Goal: Task Accomplishment & Management: Manage account settings

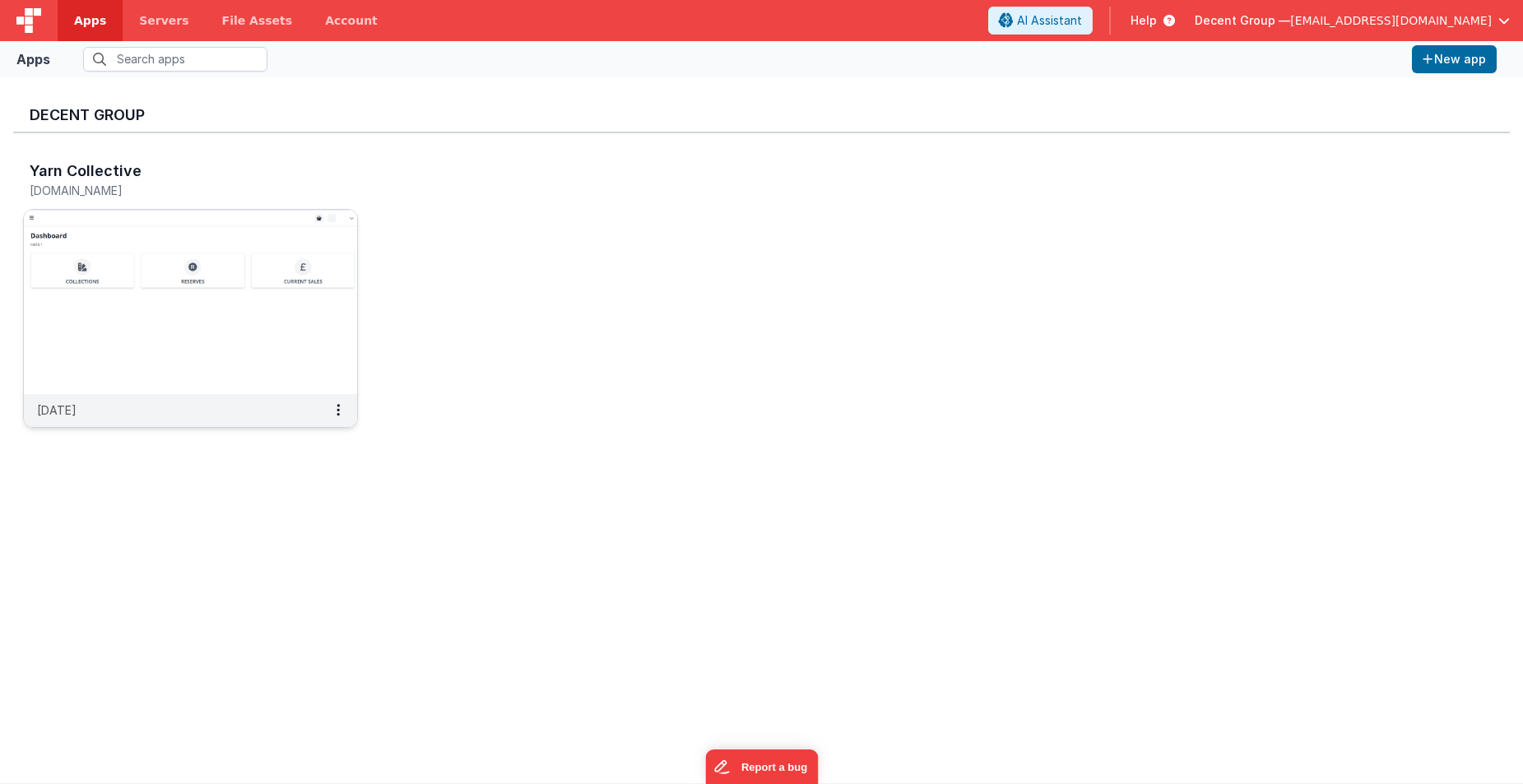
click at [202, 302] on img at bounding box center [191, 301] width 333 height 184
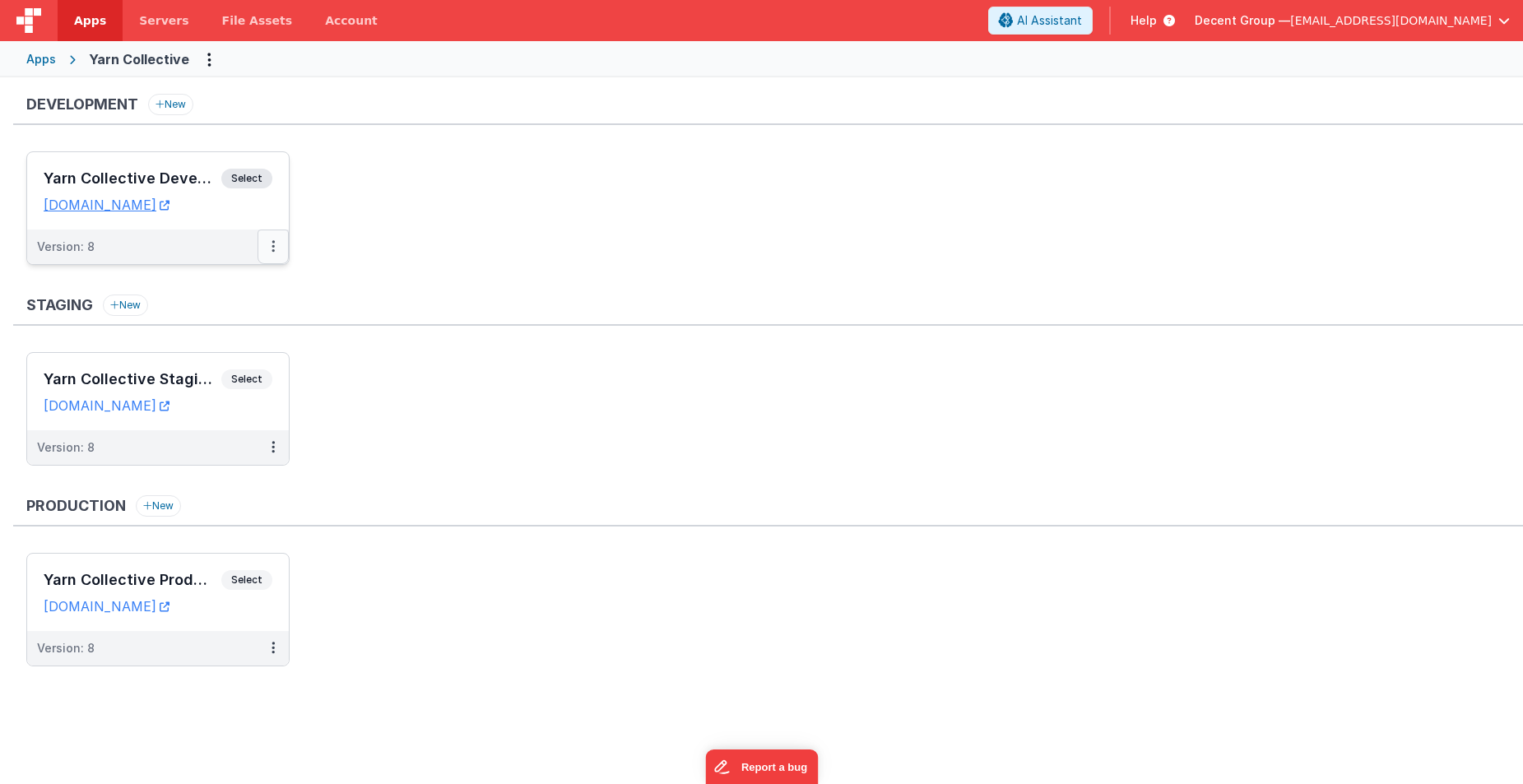
click at [277, 248] on button at bounding box center [273, 247] width 31 height 35
click at [205, 287] on link "Edit" at bounding box center [216, 284] width 144 height 30
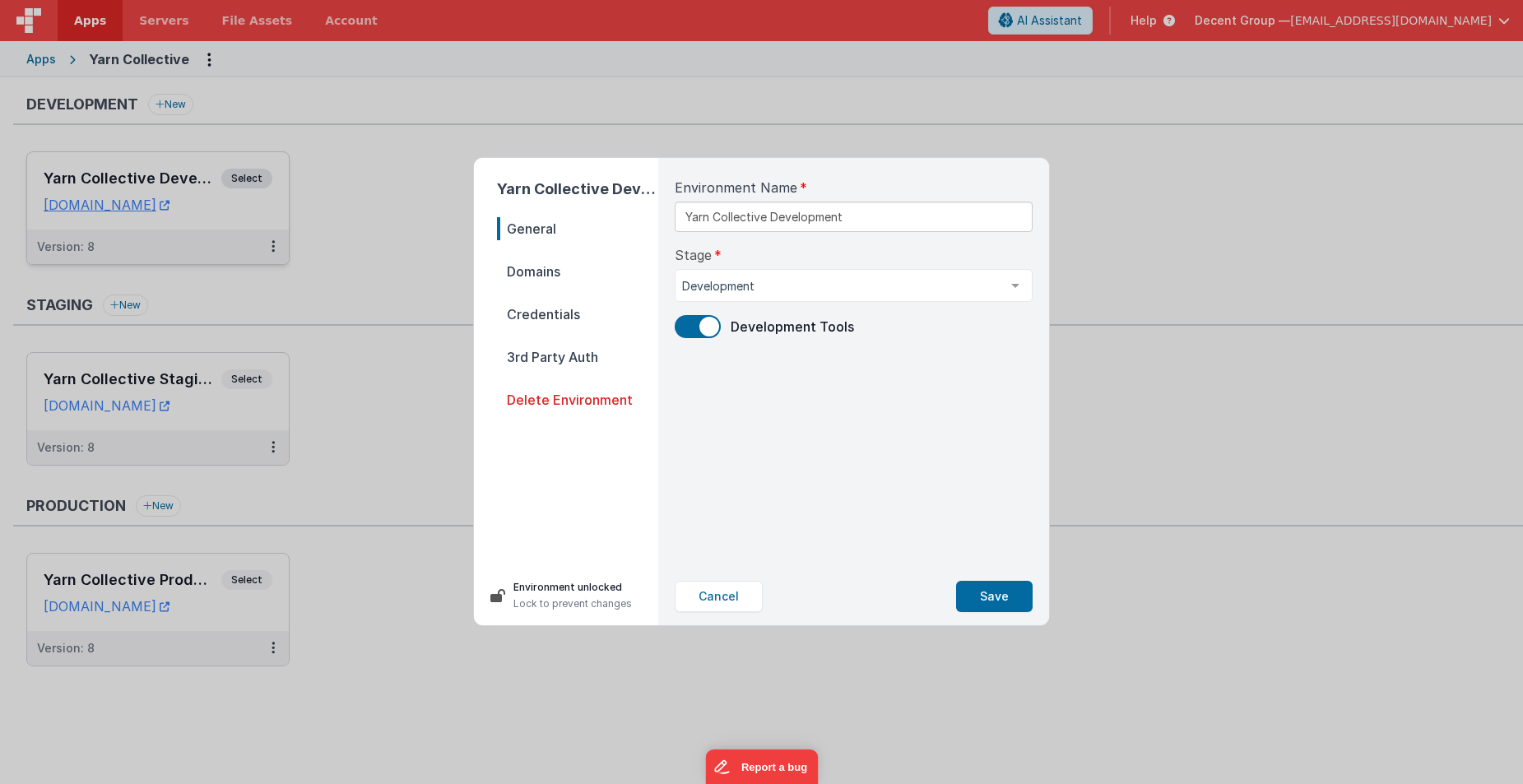
click at [558, 277] on span "Domains" at bounding box center [578, 271] width 161 height 23
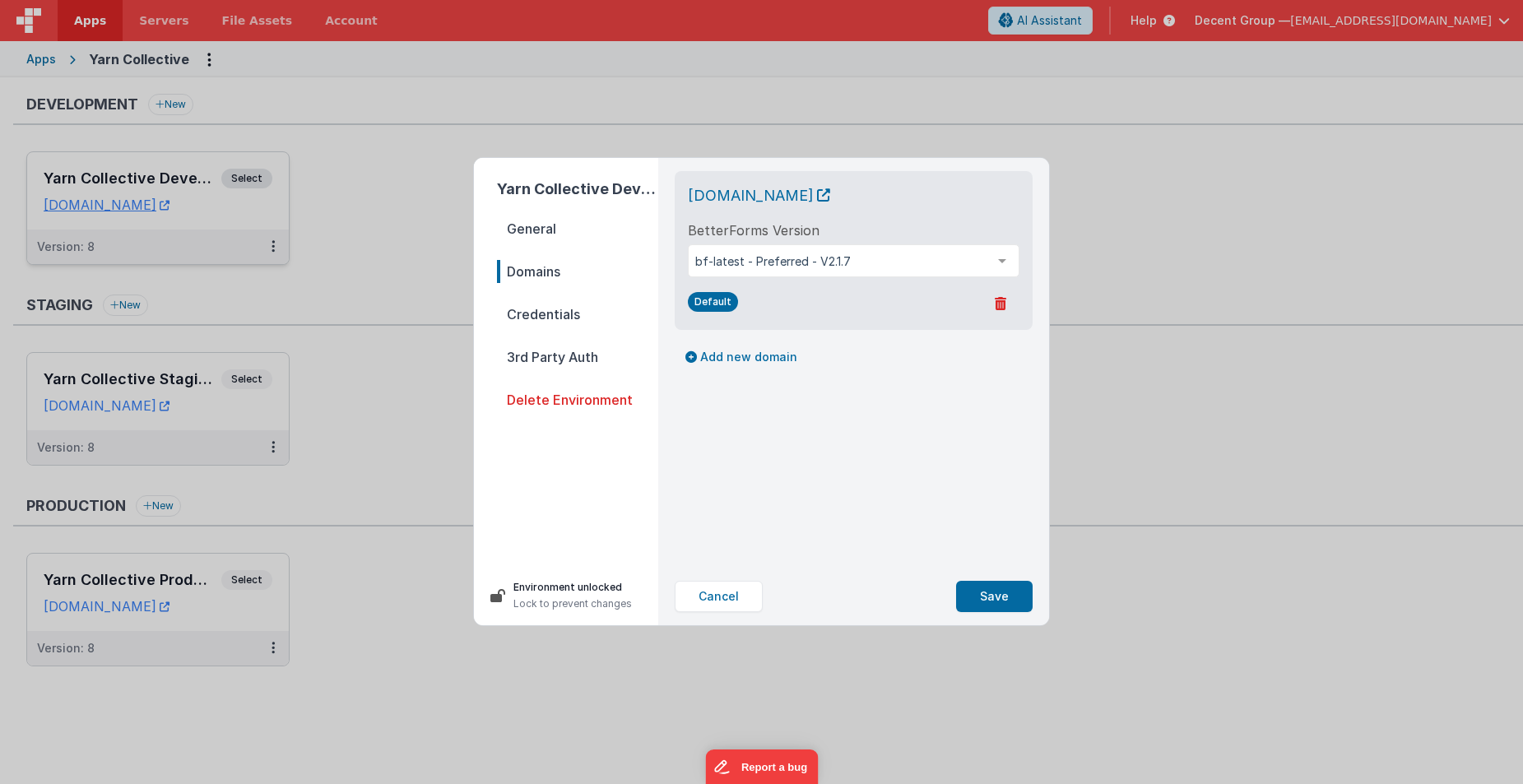
drag, startPoint x: 716, startPoint y: 327, endPoint x: 683, endPoint y: 325, distance: 33.1
click at [683, 325] on div "[DOMAIN_NAME] BetterForms Version bf-latest - Preferred - V2.1.7 bf-latest - Pr…" at bounding box center [853, 251] width 358 height 159
click at [921, 503] on div "[DOMAIN_NAME] BetterForms Version bf-latest - Preferred - V2.1.7 bf-latest - Pr…" at bounding box center [854, 362] width 384 height 410
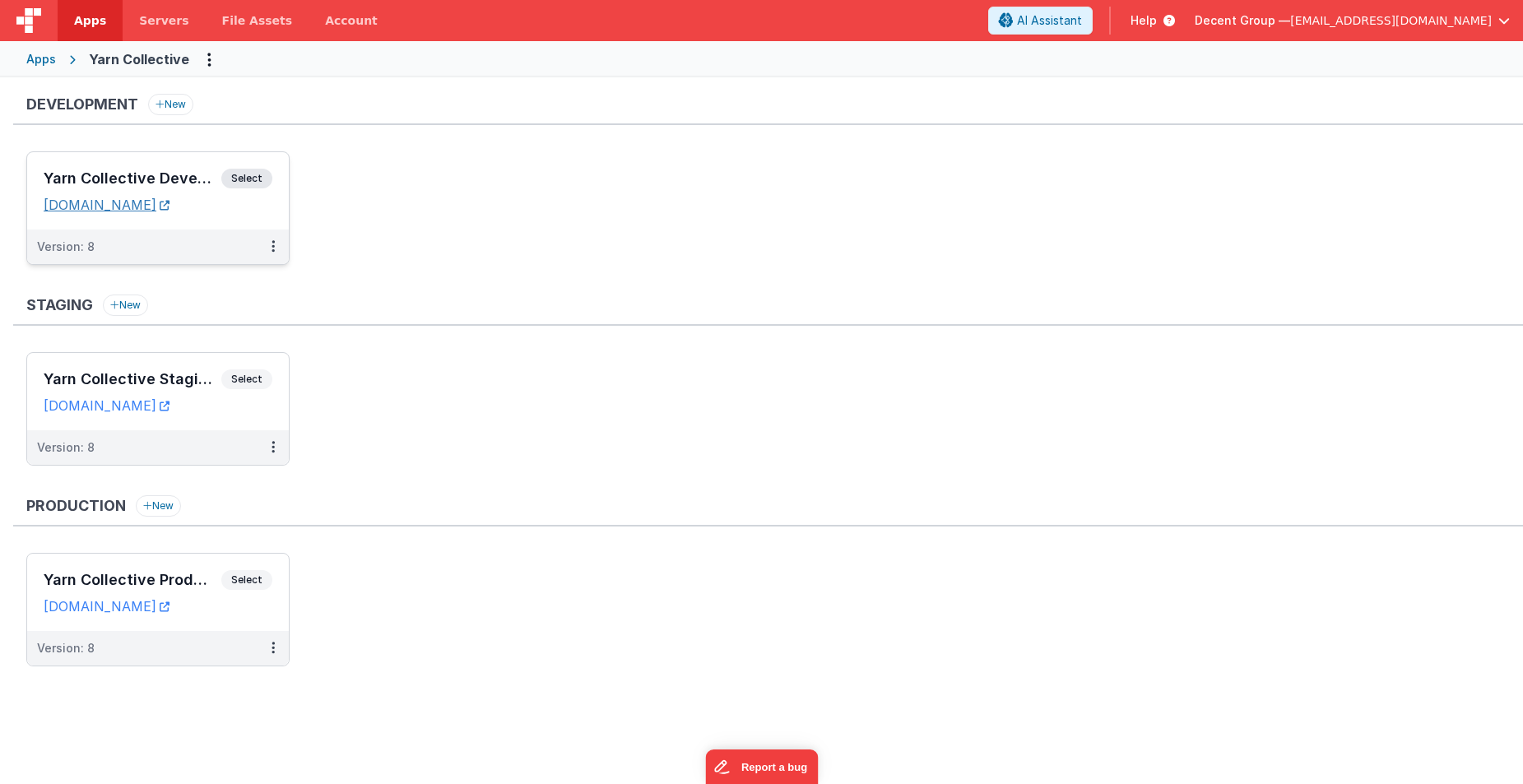
click at [139, 208] on link "[DOMAIN_NAME]" at bounding box center [107, 204] width 126 height 16
click at [505, 267] on ul "Yarn Collective Development Select URLs [DOMAIN_NAME] Version: 8" at bounding box center [775, 216] width 1497 height 130
